Goal: Communication & Community: Answer question/provide support

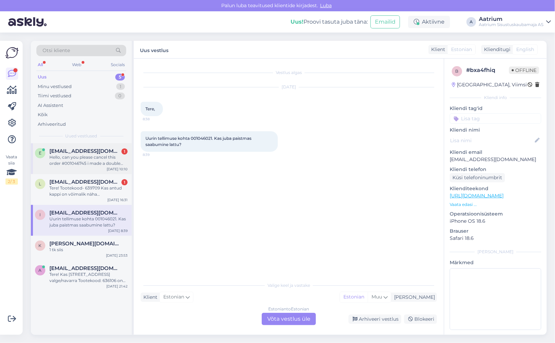
click at [105, 158] on div "Hello, can you please cancel this order #001046745 i made a double order. thank…" at bounding box center [88, 160] width 78 height 12
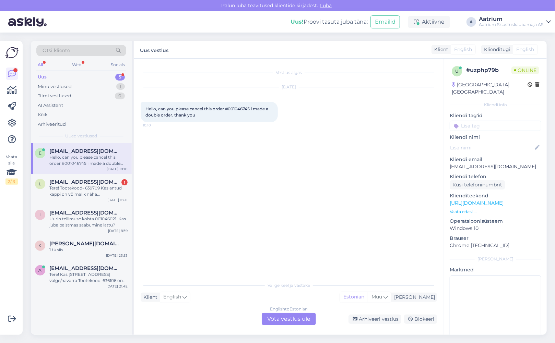
click at [290, 322] on div "English to Estonian Võta vestlus üle" at bounding box center [289, 319] width 54 height 12
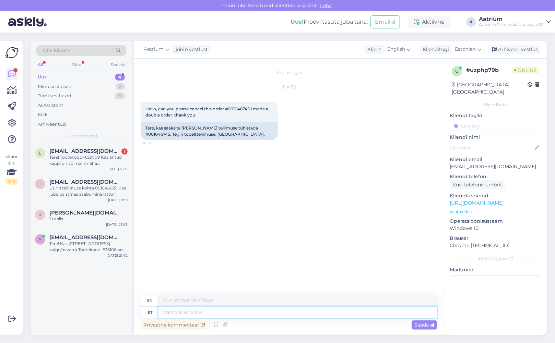
click at [181, 311] on textarea at bounding box center [297, 313] width 278 height 12
type textarea "Tere!"
type textarea "Hello!"
type textarea "Tere! Ja"
type textarea "Hello! And"
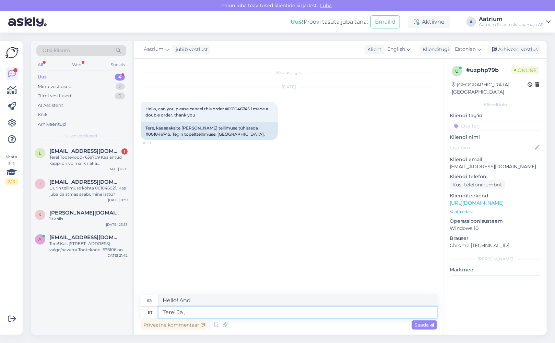
type textarea "Tere! Ja ,"
type textarea "Hello! And ,"
type textarea "Tere! Ja , tühistame t"
type textarea "Hello! Yes, we cancel."
type textarea "Tere! Ja , tühista"
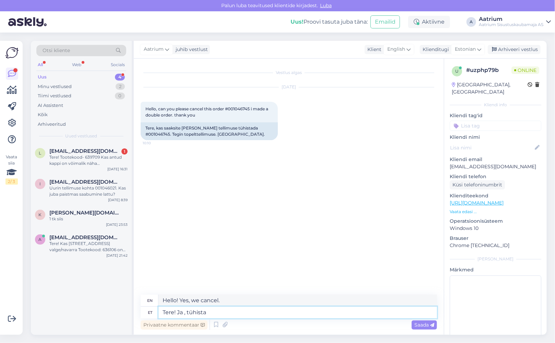
type textarea "Hello! Yes, cancel"
type textarea "Tere! Ja , tühistasime"
type textarea "Hello! Yes, we canceled."
type textarea "Tere! Ja , tühistasime tellimuse"
type textarea "Hello! Yes, we canceled the order."
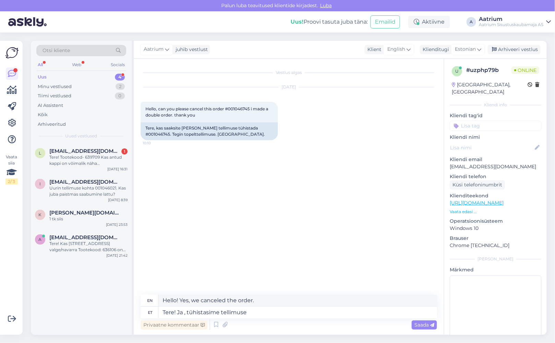
click at [148, 261] on div "Vestlus algas [DATE] Hello, can you please cancel this order #001046745 i made …" at bounding box center [292, 176] width 302 height 223
click at [221, 313] on textarea "Tere! Ja , tühistasime tellimuse" at bounding box center [297, 313] width 278 height 12
type textarea "Tere! Ja , tühistasime selle tellimuse"
type textarea "Hello! Yes, we canceled this order."
click at [269, 312] on textarea "Tere! Ja , tühistasime selle tellimuse" at bounding box center [297, 313] width 278 height 12
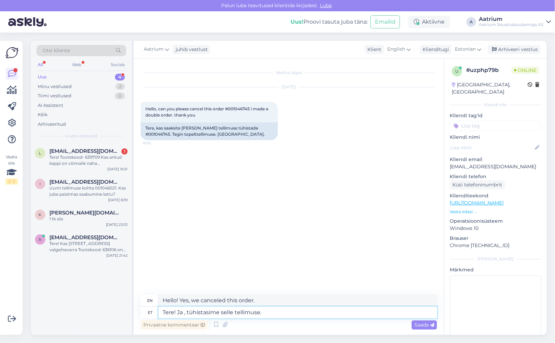
type textarea "Tere! Ja , tühistasime selle tellimuse."
type textarea "Hello! Yes, we have canceled this order."
type textarea "Tere! Ja , tühistasime selle tellimuse. [GEOGRAPHIC_DATA]"
type textarea "Hello! Yes, we have canceled this order. Please"
type textarea "Tere! Ja , tühistasime selle tellimuse. Palun saatke"
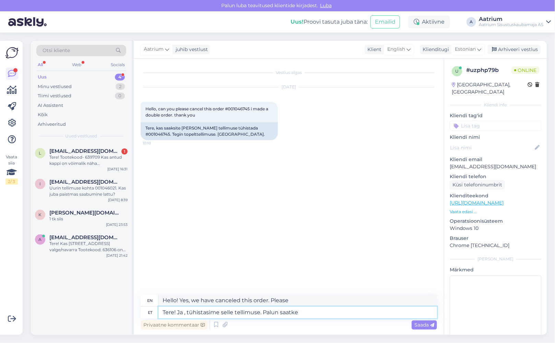
type textarea "Hello! Yes, we have canceled this order. Please send"
type textarea "Tere! Ja , tühistasime selle tellimuse. Palun saatke meiele"
type textarea "Hello! Yes, we have canceled this order. Please send us"
type textarea "Tere! Ja , tühistasime selle tellimuse. Palun saatke [PERSON_NAME]"
type textarea "Hello! Yes, we have canceled this order. Please send us your"
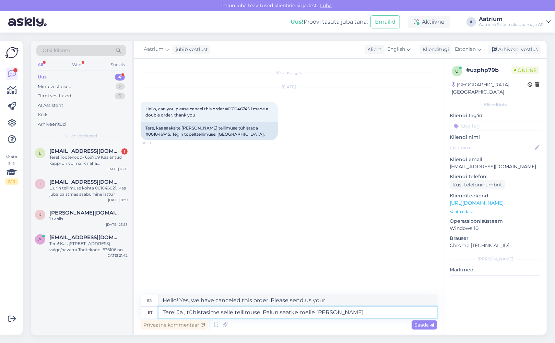
type textarea "Tere! Ja , tühistasime selle tellimuse. Palun saatke meile [PERSON_NAME]"
type textarea "Hello! Yes, we have cancelled this order. Please send us your bank"
type textarea "Tere! Ja , tühistasime selle tellimuse. Palun saatke [PERSON_NAME]"
type textarea "Hello! Yes, we have canceled this order. Please send us your"
type textarea "Tere! Ja , tühistasime selle tellimuse. Palun saatke [PERSON_NAME] arvelduskonto"
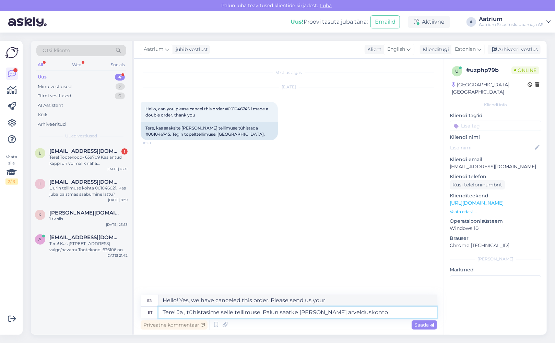
type textarea "Hello! Yes, we have cancelled this order. Please send us your bank account numb…"
type textarea "Tere! Ja , tühistasime selle tellimuse. Palun saatke [PERSON_NAME] arvelduskont…"
type textarea "Hello! Yes, we have cancelled this order. Please send us your bank account numb…"
type textarea "Tere! Ja , tühistasime selle tellimuse. Palun saatke [PERSON_NAME] arvelduskont…"
type textarea "Hello! Yes, we have cancelled this order. Please send us your bank account numb…"
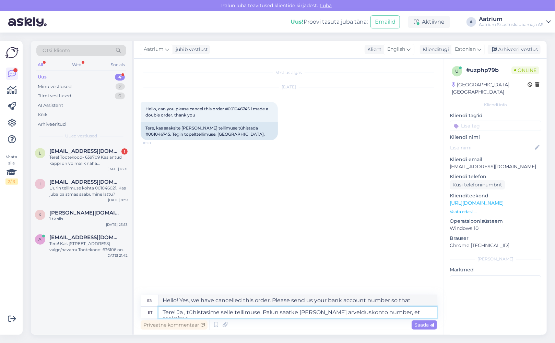
type textarea "Tere! Ja , tühistasime selle tellimuse. Palun saatke [PERSON_NAME] arvelduskont…"
type textarea "Hello! Yes, we have cancelled this order. Please send us your bank account numb…"
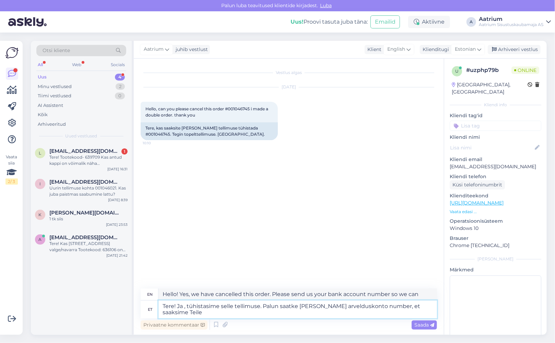
type textarea "Tere! Ja , tühistasime selle tellimuse. Palun saatke [PERSON_NAME] arvelduskont…"
type textarea "Hello! Yes, we have cancelled this order. Please send us your bank account numb…"
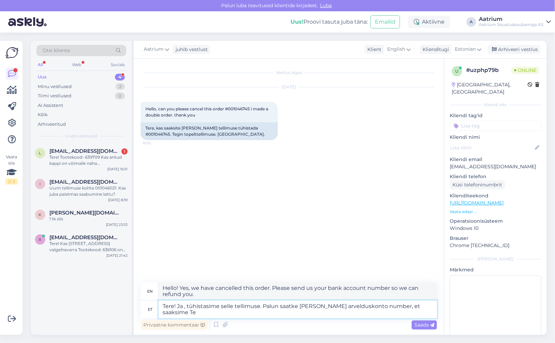
type textarea "Tere! Ja , tühistasime selle tellimuse. Palun saatke [PERSON_NAME] arvelduskont…"
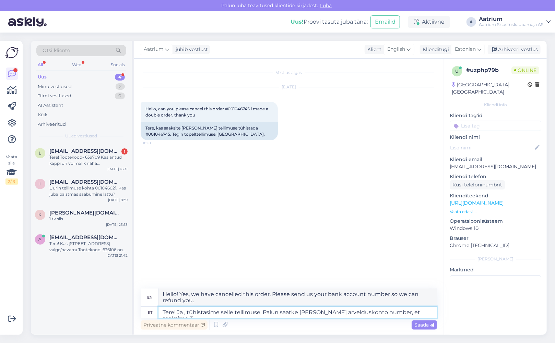
type textarea "Hello! Yes, we have cancelled this order. Please send us your bank account numb…"
type textarea "Tere! Ja , tühistasime selle tellimuse. Palun saatke [PERSON_NAME] arvelduskont…"
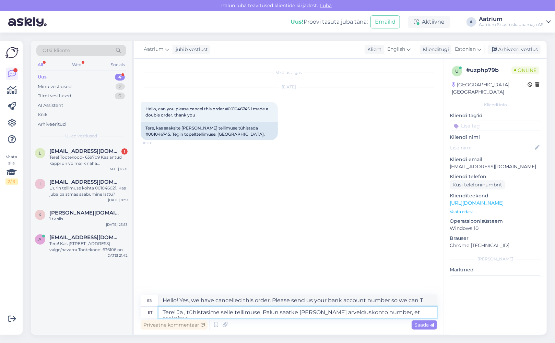
type textarea "Hello! Yes, we have cancelled this order. Please send us your bank account numb…"
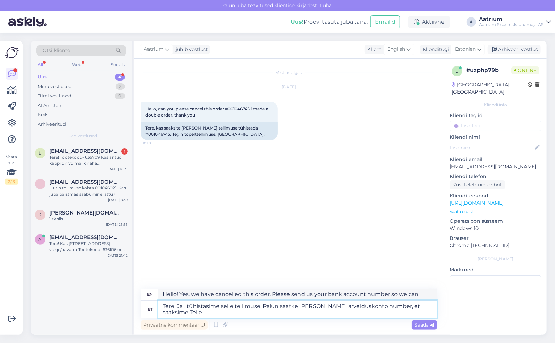
type textarea "Tere! Ja , tühistasime selle tellimuse. Palun saatke [PERSON_NAME] arvelduskont…"
type textarea "Hello! Yes, we have cancelled this order. Please send us your bank account numb…"
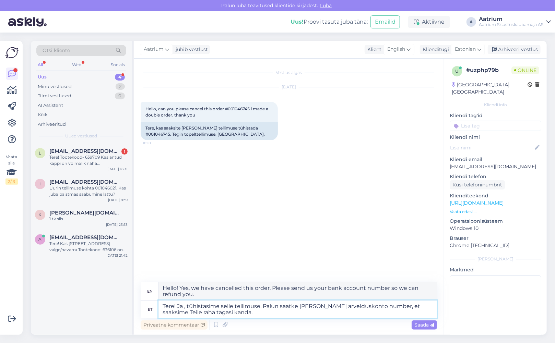
click at [176, 313] on textarea "Tere! Ja , tühistasime selle tellimuse. Palun saatke [PERSON_NAME] arvelduskont…" at bounding box center [297, 310] width 278 height 18
type textarea "Tere! Ja , tühistasime selle tellimuse. Palun saatke [PERSON_NAME] arvelduskont…"
type textarea "Hello! Yes, we have cancelled this order. Please send us your bank account numb…"
type textarea "Tere! Ja , tühistasime selle tellimuse. Palun saatke [PERSON_NAME] arvelduskont…"
type textarea "Hello! Yes, we have cancelled this order. Please send us your bank account numb…"
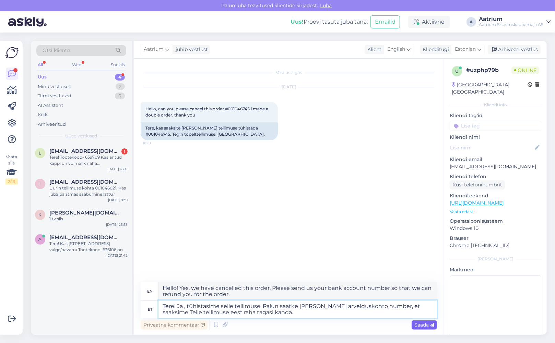
type textarea "Tere! Ja , tühistasime selle tellimuse. Palun saatke [PERSON_NAME] arvelduskont…"
click at [417, 325] on span "Saada" at bounding box center [424, 325] width 20 height 6
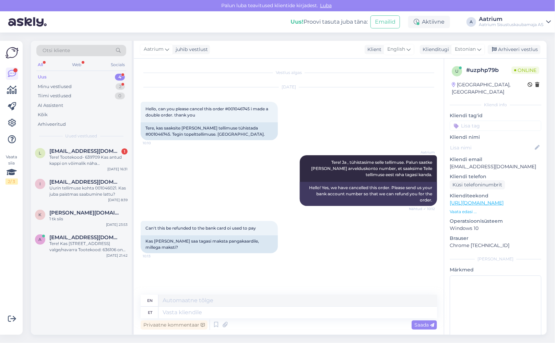
scroll to position [15, 0]
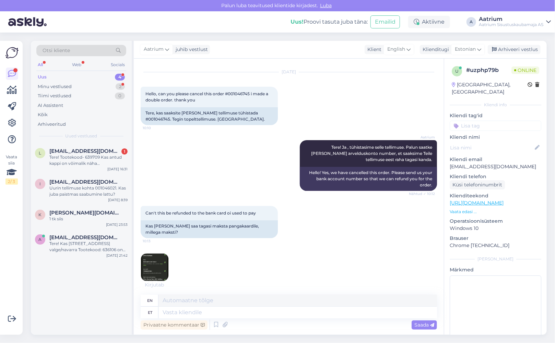
click at [152, 263] on img at bounding box center [154, 267] width 27 height 27
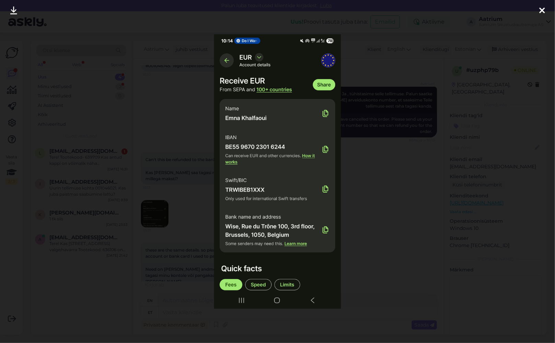
scroll to position [110, 0]
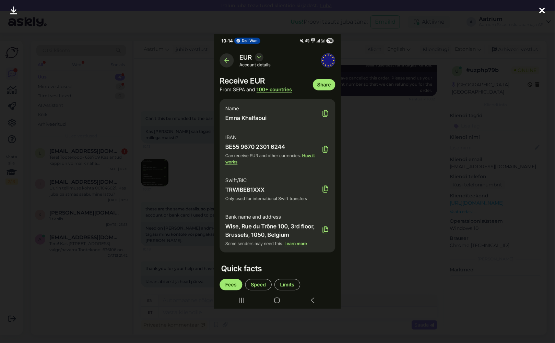
click at [228, 63] on img at bounding box center [277, 171] width 127 height 275
click at [544, 11] on icon at bounding box center [541, 11] width 5 height 9
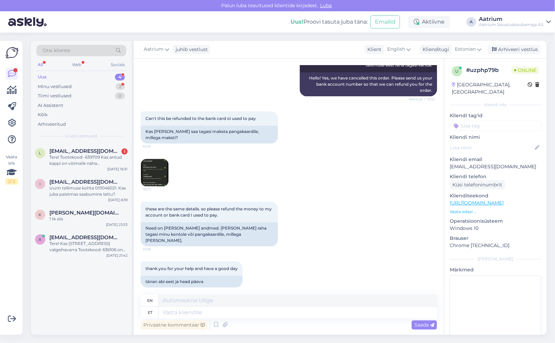
click at [158, 177] on img at bounding box center [154, 172] width 27 height 27
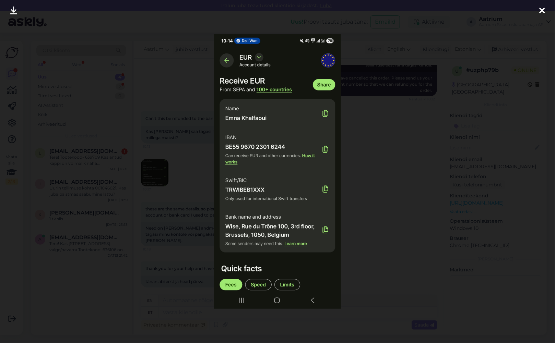
click at [542, 7] on icon at bounding box center [541, 11] width 5 height 9
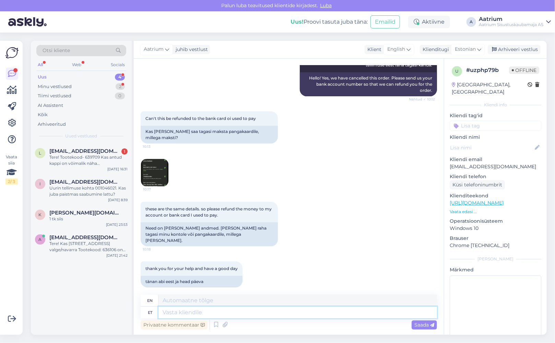
click at [186, 312] on textarea at bounding box center [297, 313] width 278 height 12
type textarea "Uurime v"
type textarea "Let's investigate"
type textarea "Uurime vüimalusi"
type textarea "We are exploring possibilities."
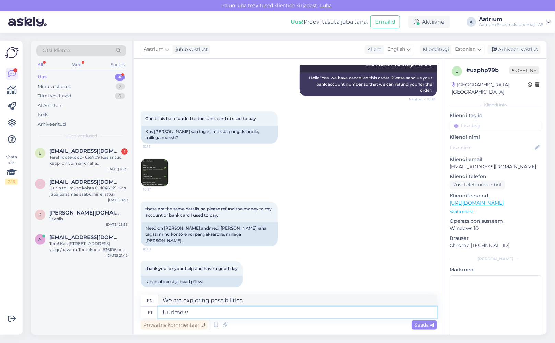
type textarea "Uurime"
type textarea "Let's investigate"
type textarea "Uurime tagasimaks"
type textarea "We are investigating the refund."
type textarea "Uurime"
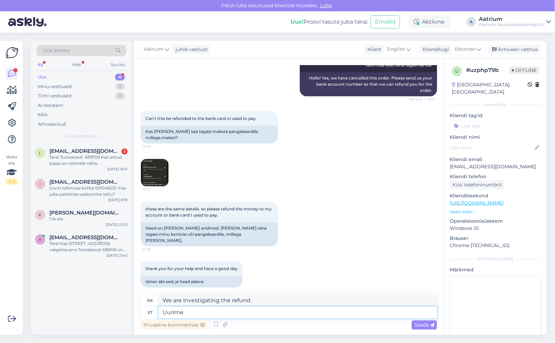
type textarea "Let's investigate"
type textarea "Uurime võimalusi"
type textarea "We are exploring options"
type textarea "Uurime võimalusi ja"
type textarea "We are exploring the possibilities and"
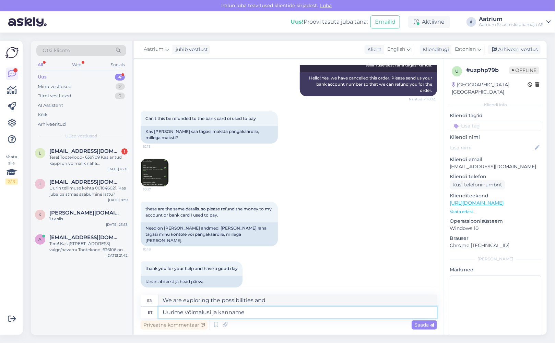
type textarea "Uurime võimalusi ja kanname r"
type textarea "We explore the possibilities and carry"
type textarea "Uurime võimalusi ja kanname raha"
type textarea "We explore options and transfer money"
type textarea "Uurime võimalusi ja kanname raha tagsi"
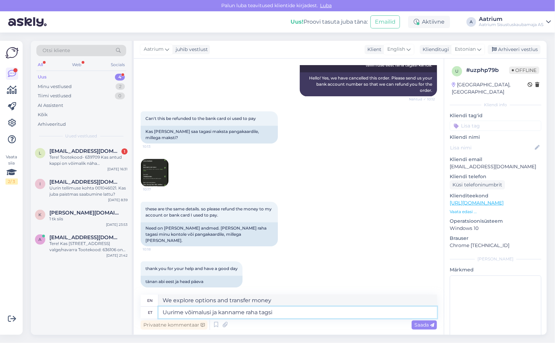
type textarea "We explore options and transfer money together."
type textarea "Uurime võimalusi ja kanname raha tagasi"
type textarea "We will investigate the options and transfer the money back."
type textarea "Uurime võimalusi ja kanname raha tagasi esimesel"
type textarea "We will investigate the options and transfer the money back at the first"
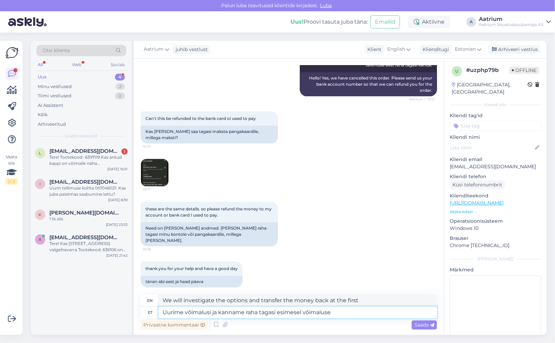
type textarea "Uurime võimalusi ja kanname raha tagasi esimesel võimalusel"
type textarea "We will investigate the options and refund the money as soon as possible."
type textarea "Uurime võimalusi ja kanname raha tagasi esimesel võimalusel."
type textarea "We will investigate the options and transfer the money back as soon as possible."
type textarea "Uurime võimalusi ja kanname raha tagasi esimesel võimalusel. [GEOGRAPHIC_DATA]"
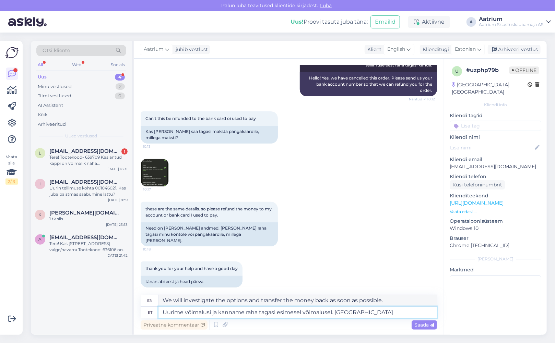
type textarea "We will investigate the options and transfer the money back as soon as possible…"
type textarea "Uurime võimalusi ja kanname raha tagasi esimesel võimalusel. Kena päeva!"
type textarea "We will investigate the options and transfer the money back as soon as possible…"
type textarea "Uurime võimalusi ja kanname raha tagasi esimesel võimalusel. Kena päeva!"
click at [417, 325] on span "Saada" at bounding box center [424, 325] width 20 height 6
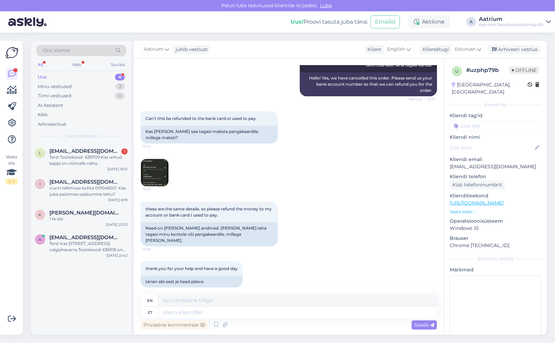
scroll to position [163, 0]
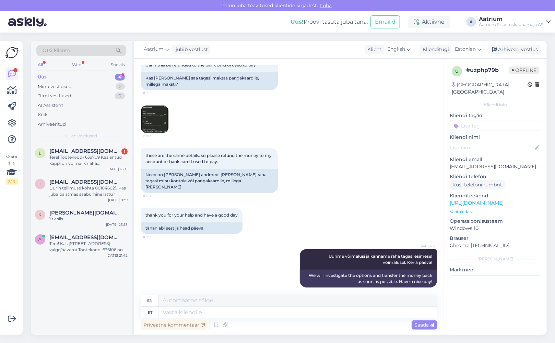
click at [44, 78] on div "Uus" at bounding box center [42, 77] width 9 height 7
